Goal: Task Accomplishment & Management: Use online tool/utility

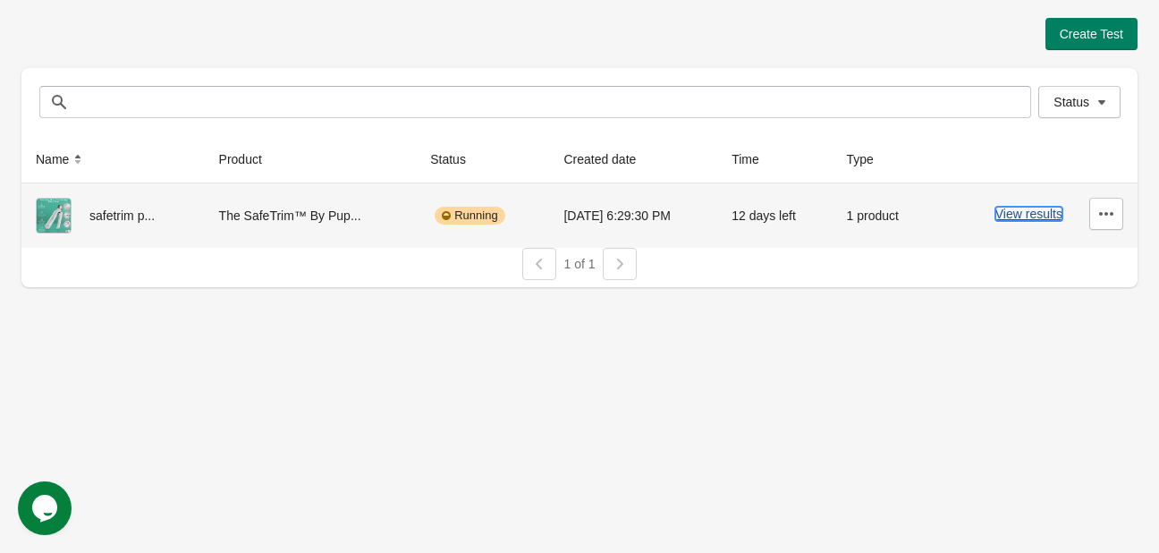
click at [1022, 216] on button "View results" at bounding box center [1029, 214] width 67 height 14
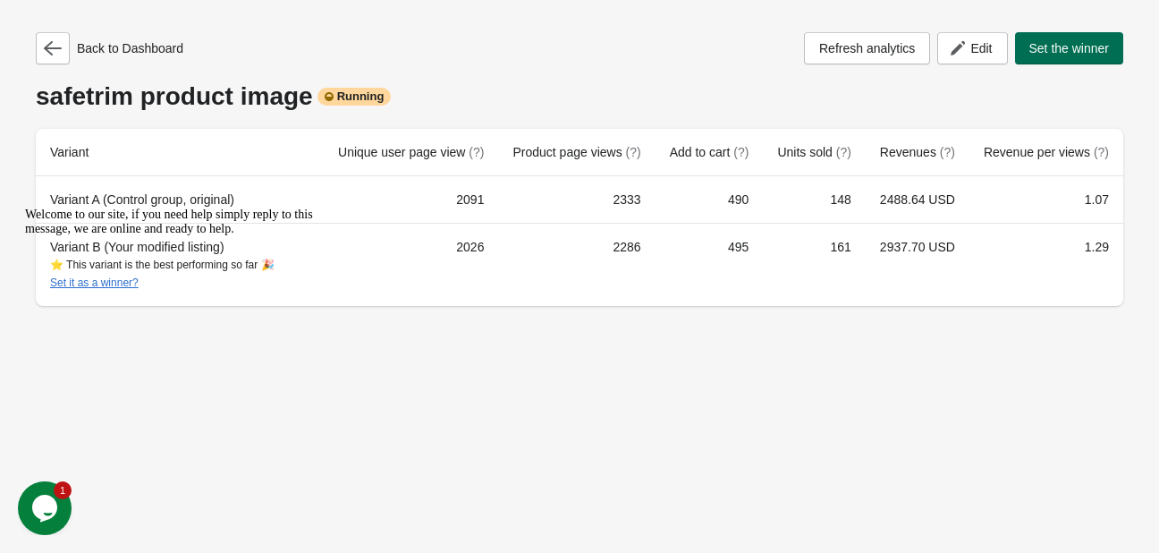
click at [1075, 52] on span "Set the winner" at bounding box center [1070, 48] width 81 height 14
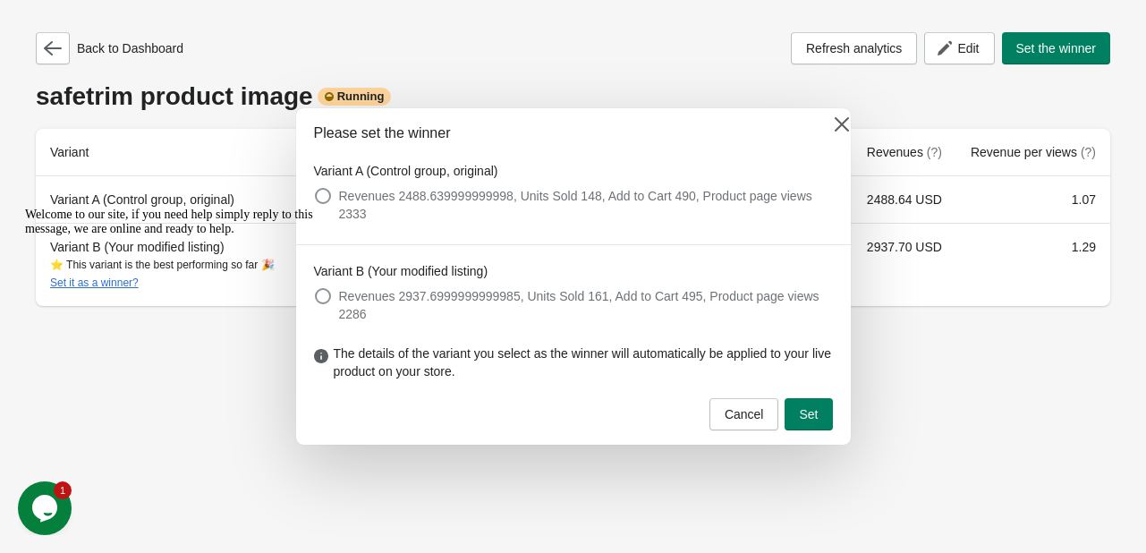
click at [318, 236] on div "Welcome to our site, if you need help simply reply to this message, we are onli…" at bounding box center [186, 222] width 322 height 29
click at [328, 236] on div "Welcome to our site, if you need help simply reply to this message, we are onli…" at bounding box center [186, 222] width 322 height 29
click at [324, 236] on div "Welcome to our site, if you need help simply reply to this message, we are onli…" at bounding box center [186, 222] width 322 height 29
click at [329, 236] on div "Welcome to our site, if you need help simply reply to this message, we are onli…" at bounding box center [186, 222] width 322 height 29
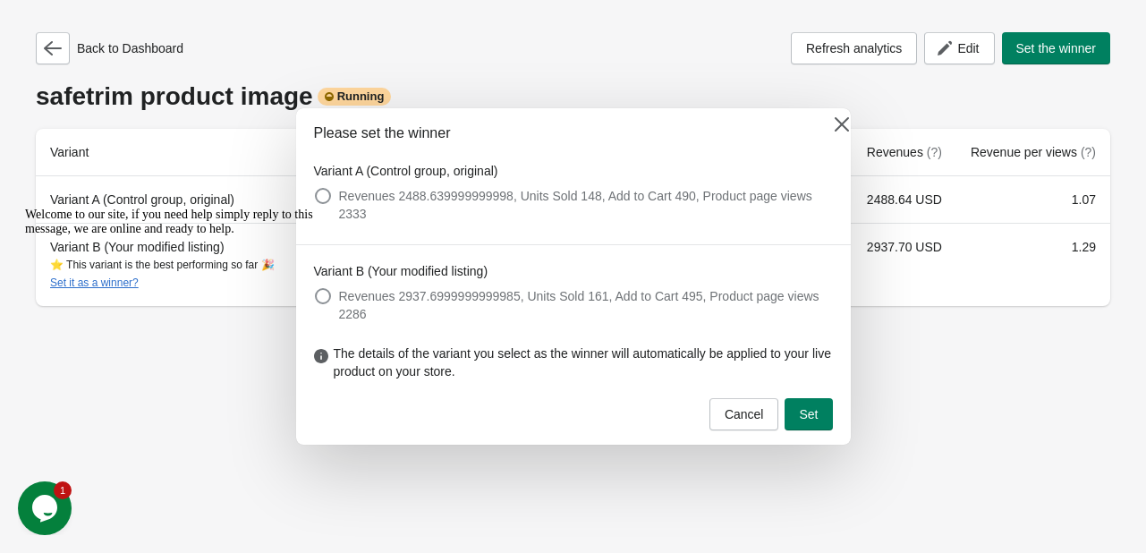
click at [327, 236] on div "Welcome to our site, if you need help simply reply to this message, we are onli…" at bounding box center [186, 222] width 322 height 29
click at [844, 122] on button at bounding box center [842, 124] width 32 height 32
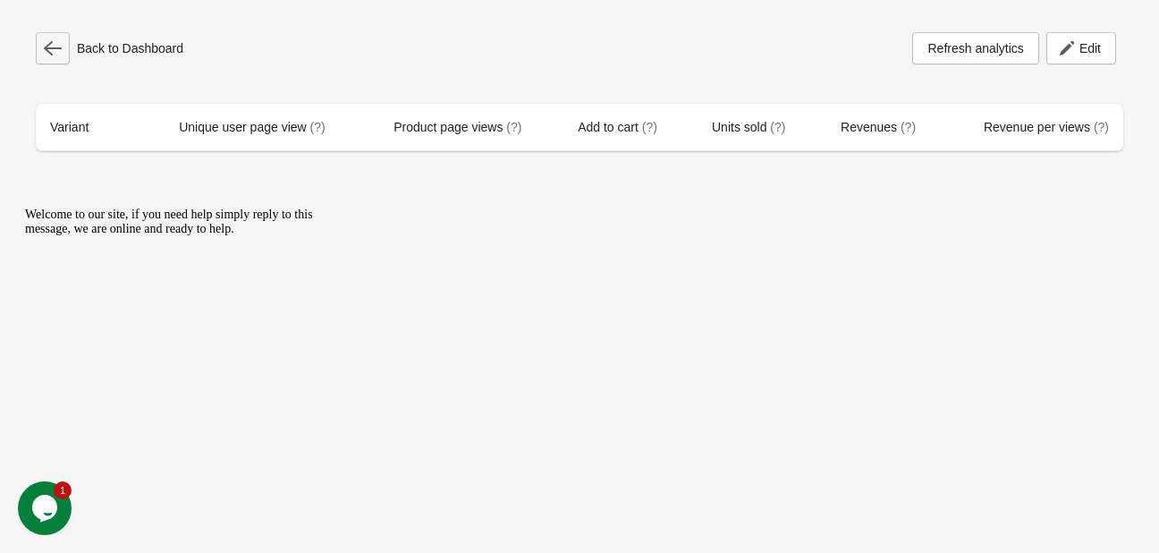
click at [47, 51] on icon "button" at bounding box center [53, 48] width 18 height 14
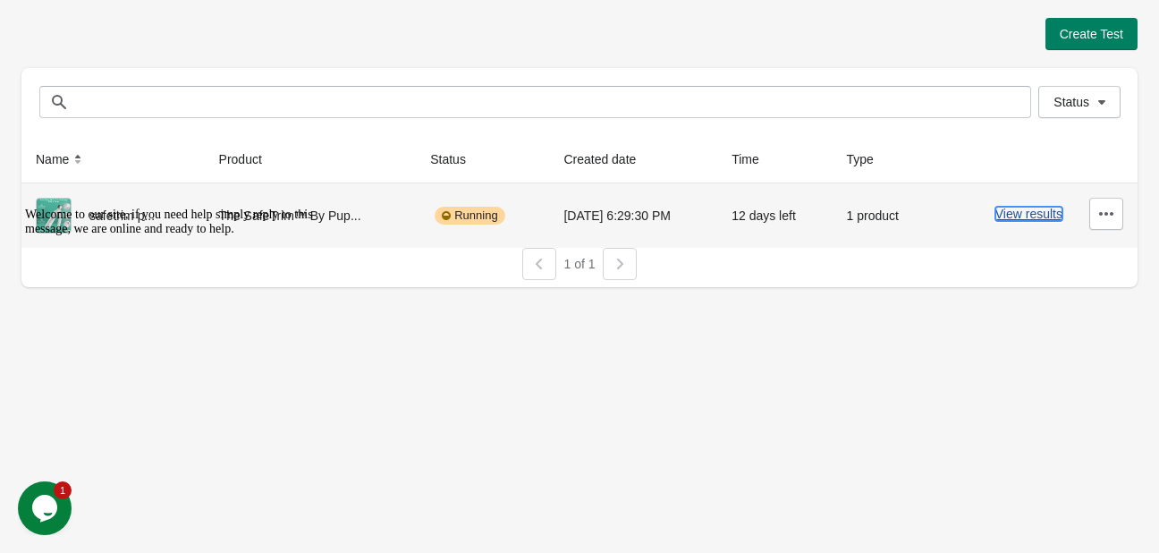
click at [1041, 209] on button "View results" at bounding box center [1029, 214] width 67 height 14
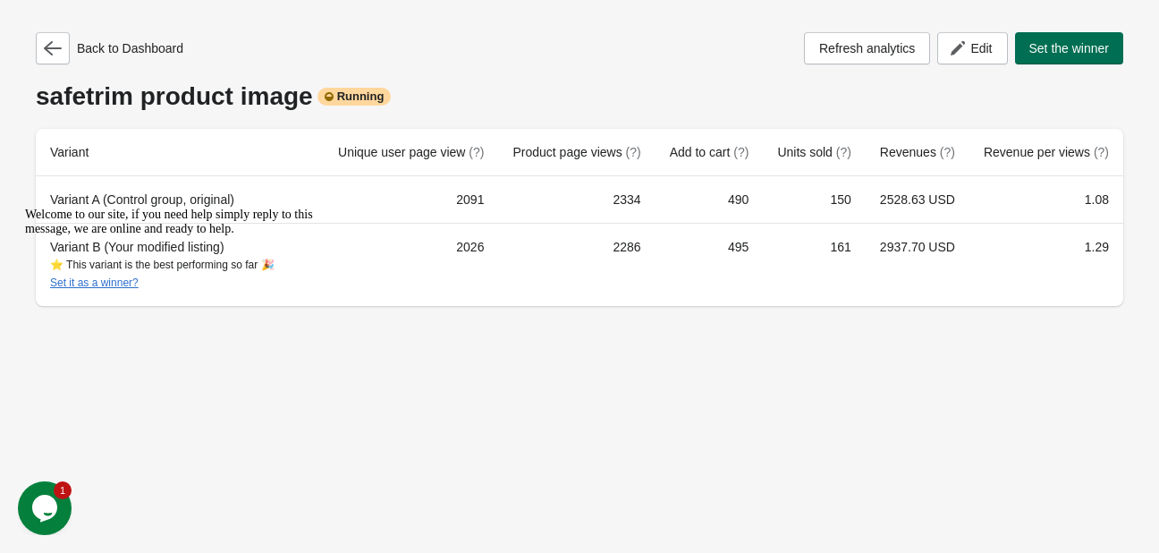
click at [1082, 52] on span "Set the winner" at bounding box center [1070, 48] width 81 height 14
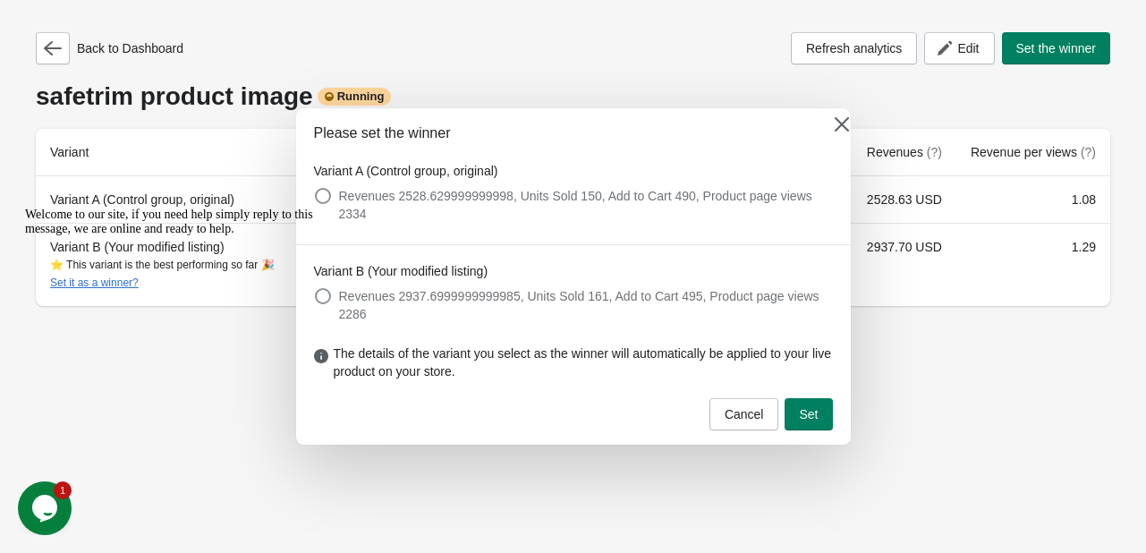
click at [318, 236] on div "Welcome to our site, if you need help simply reply to this message, we are onli…" at bounding box center [186, 222] width 322 height 29
click at [835, 126] on icon at bounding box center [841, 124] width 14 height 14
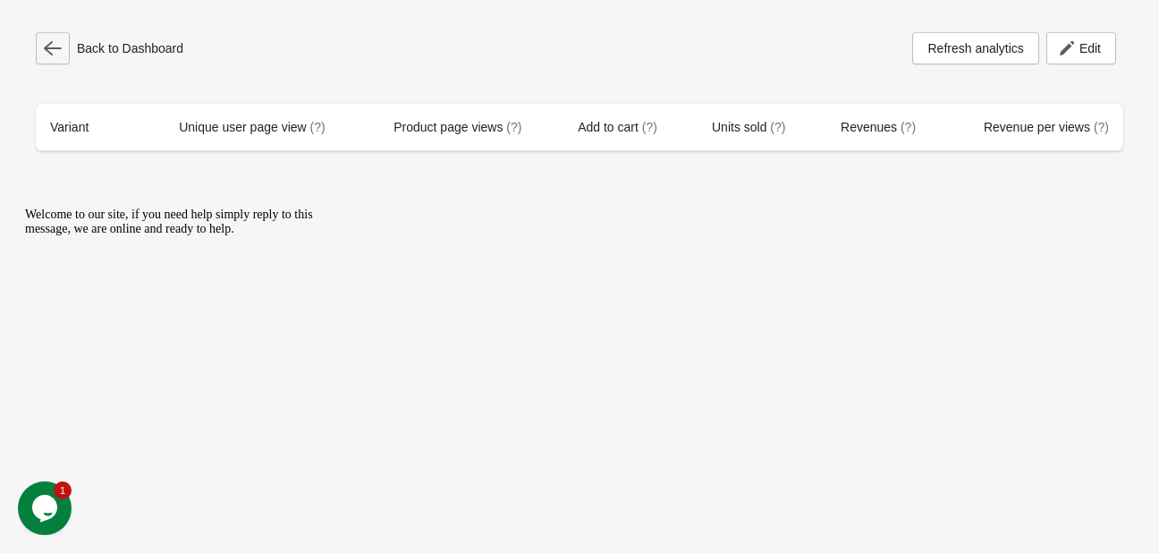
click at [59, 41] on icon "button" at bounding box center [53, 48] width 18 height 18
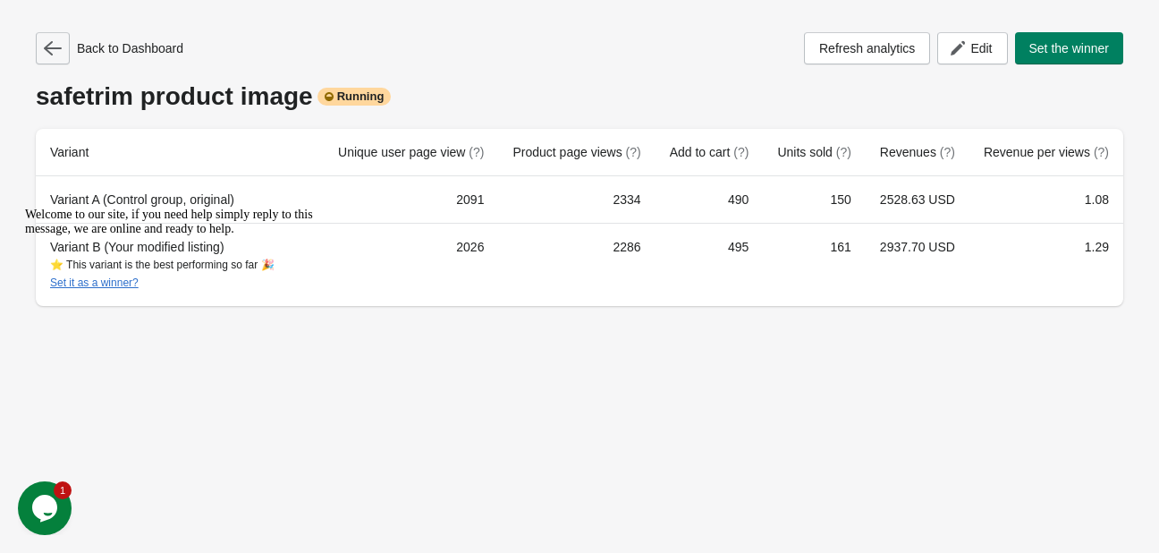
click at [54, 50] on icon "button" at bounding box center [53, 48] width 18 height 18
